Goal: Task Accomplishment & Management: Manage account settings

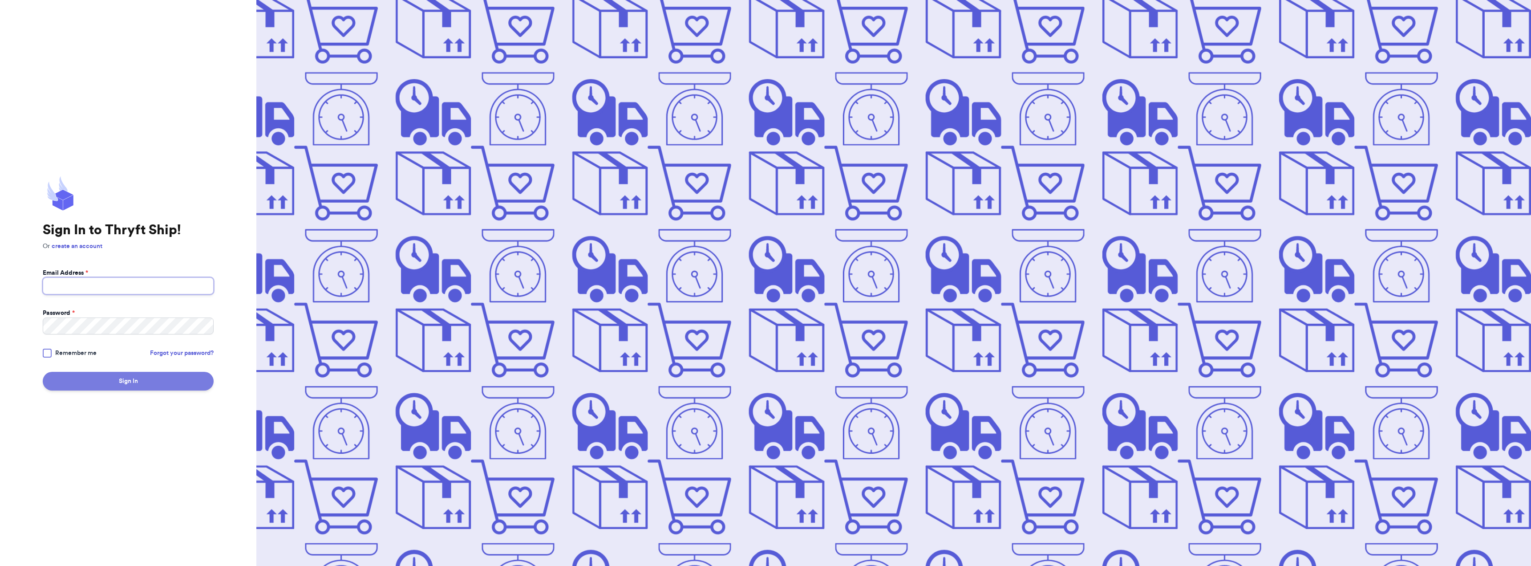
type input "theekimberlys@gmail.com"
click at [150, 380] on button "Sign In" at bounding box center [128, 381] width 171 height 19
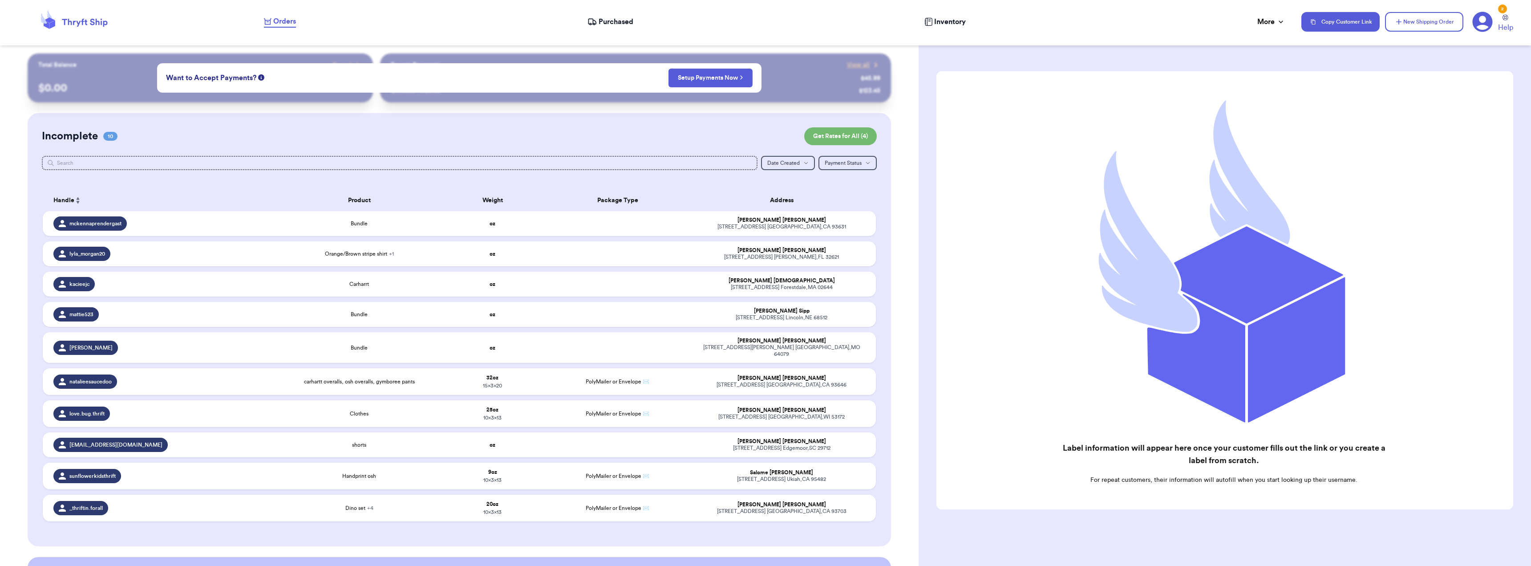
click at [49, 23] on icon at bounding box center [73, 22] width 71 height 24
click at [780, 70] on div "@ fashionista $ 45.99 @ sneakerhead123 $ 123.45" at bounding box center [635, 82] width 489 height 26
click at [831, 84] on div "@ fashionista $ 45.99 @ sneakerhead123 $ 123.45" at bounding box center [635, 84] width 489 height 21
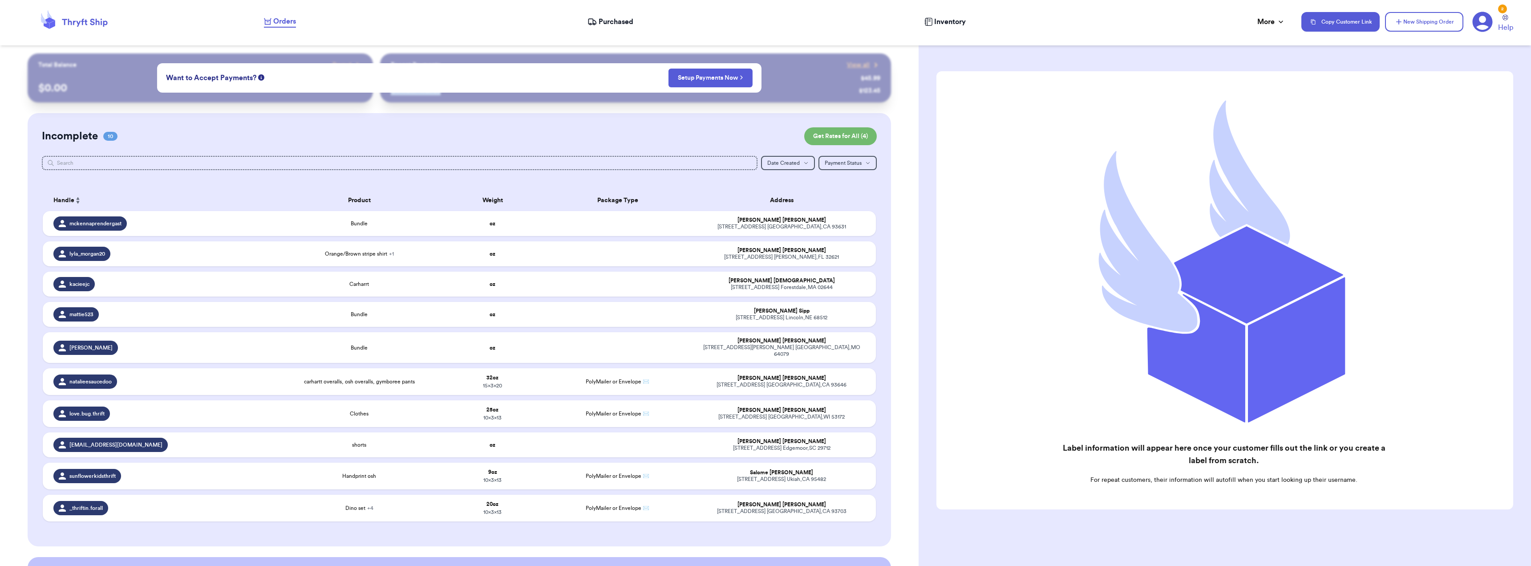
click at [97, 22] on icon at bounding box center [84, 23] width 45 height 8
click at [48, 17] on icon at bounding box center [49, 14] width 5 height 8
click at [610, 24] on span "Purchased" at bounding box center [615, 21] width 35 height 11
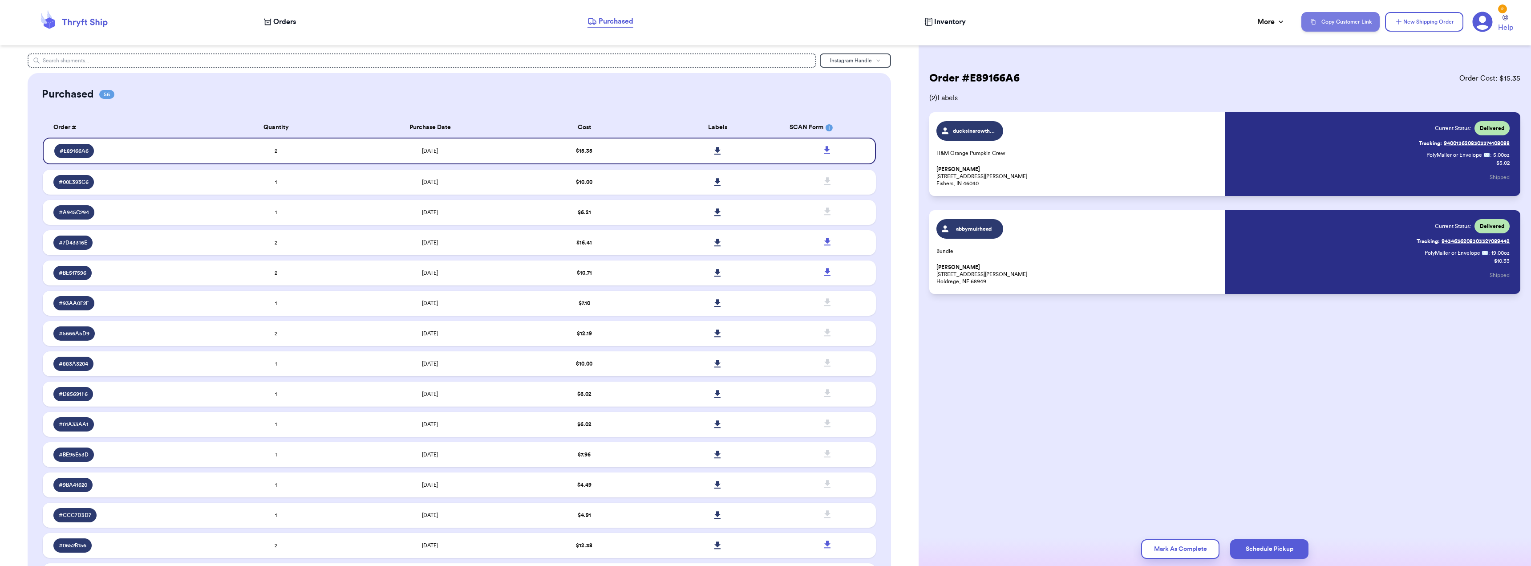
click at [1341, 17] on button "Copy Customer Link" at bounding box center [1340, 22] width 78 height 20
